Goal: Navigation & Orientation: Find specific page/section

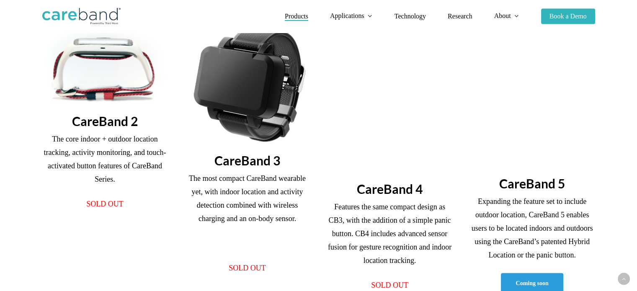
scroll to position [251, 0]
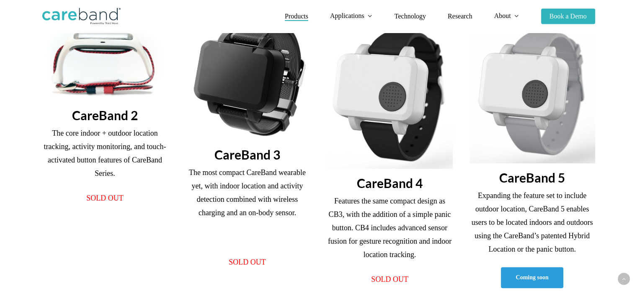
click at [302, 18] on span "Products" at bounding box center [296, 16] width 23 height 7
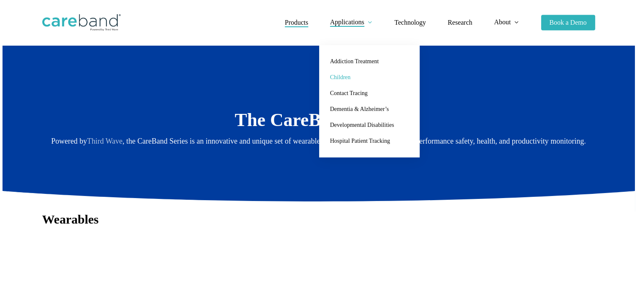
click at [342, 79] on span "Children" at bounding box center [340, 77] width 21 height 6
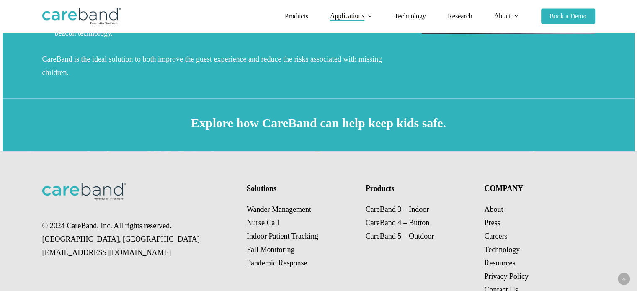
scroll to position [372, 0]
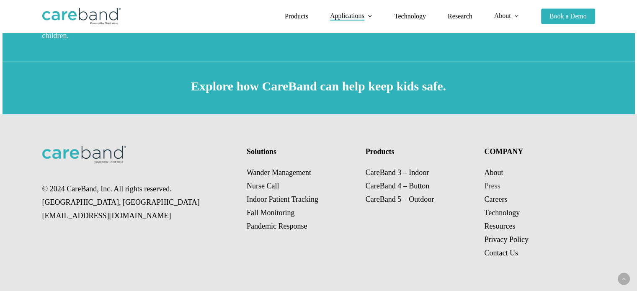
click at [493, 187] on link "Press" at bounding box center [492, 186] width 16 height 8
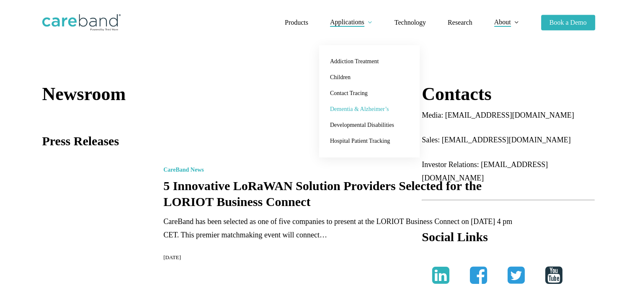
click at [353, 112] on link "Dementia & Alzheimer’s" at bounding box center [370, 109] width 84 height 16
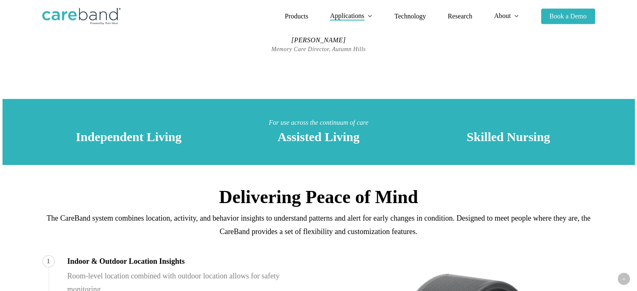
scroll to position [126, 0]
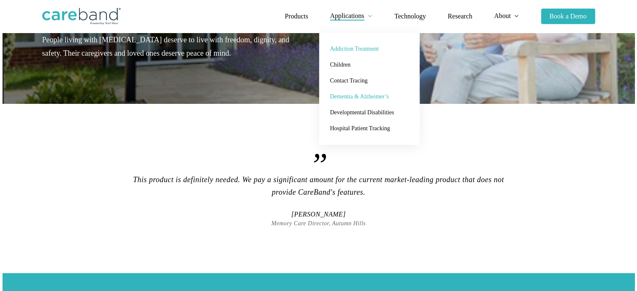
click at [339, 46] on span "Addiction Treatment" at bounding box center [354, 49] width 49 height 6
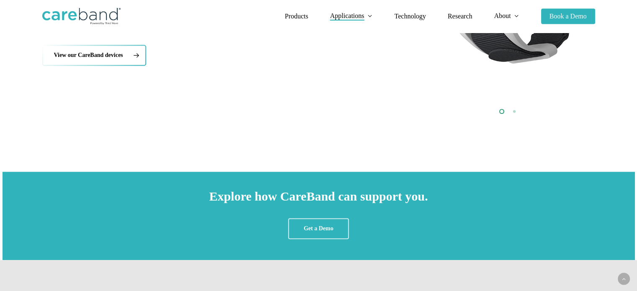
scroll to position [493, 0]
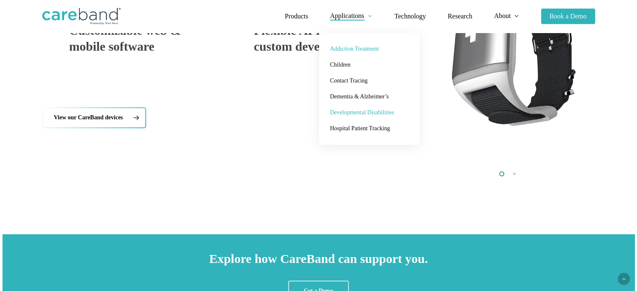
click at [344, 110] on span "Developmental Disabilities" at bounding box center [362, 112] width 64 height 6
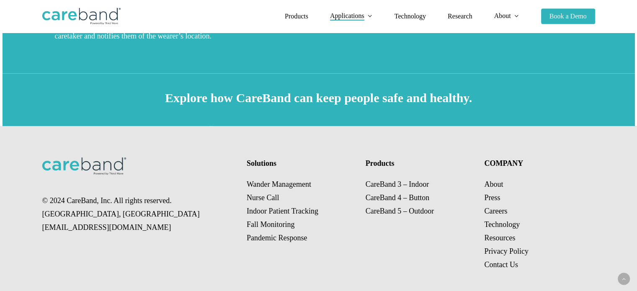
scroll to position [390, 0]
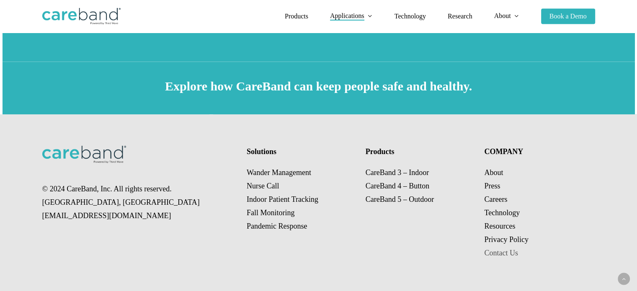
click at [501, 251] on link "Contact Us" at bounding box center [501, 253] width 34 height 8
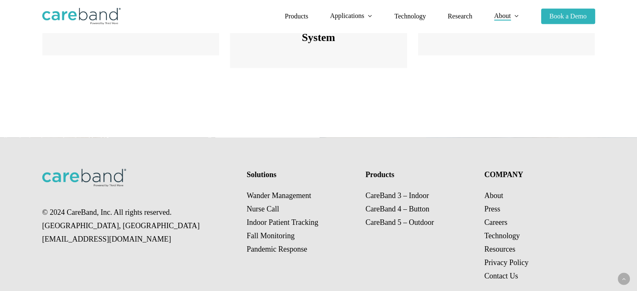
scroll to position [1287, 0]
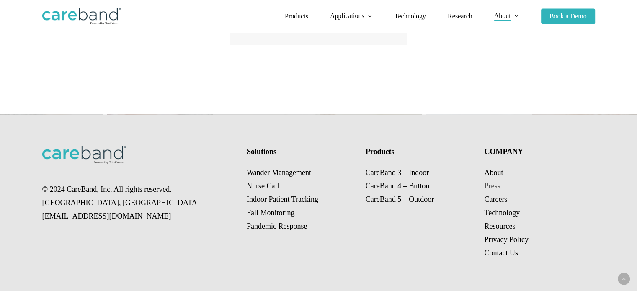
click at [495, 183] on link "Press" at bounding box center [492, 186] width 16 height 8
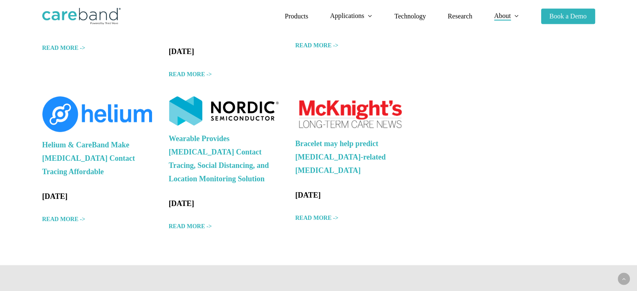
scroll to position [712, 0]
